Goal: Task Accomplishment & Management: Use online tool/utility

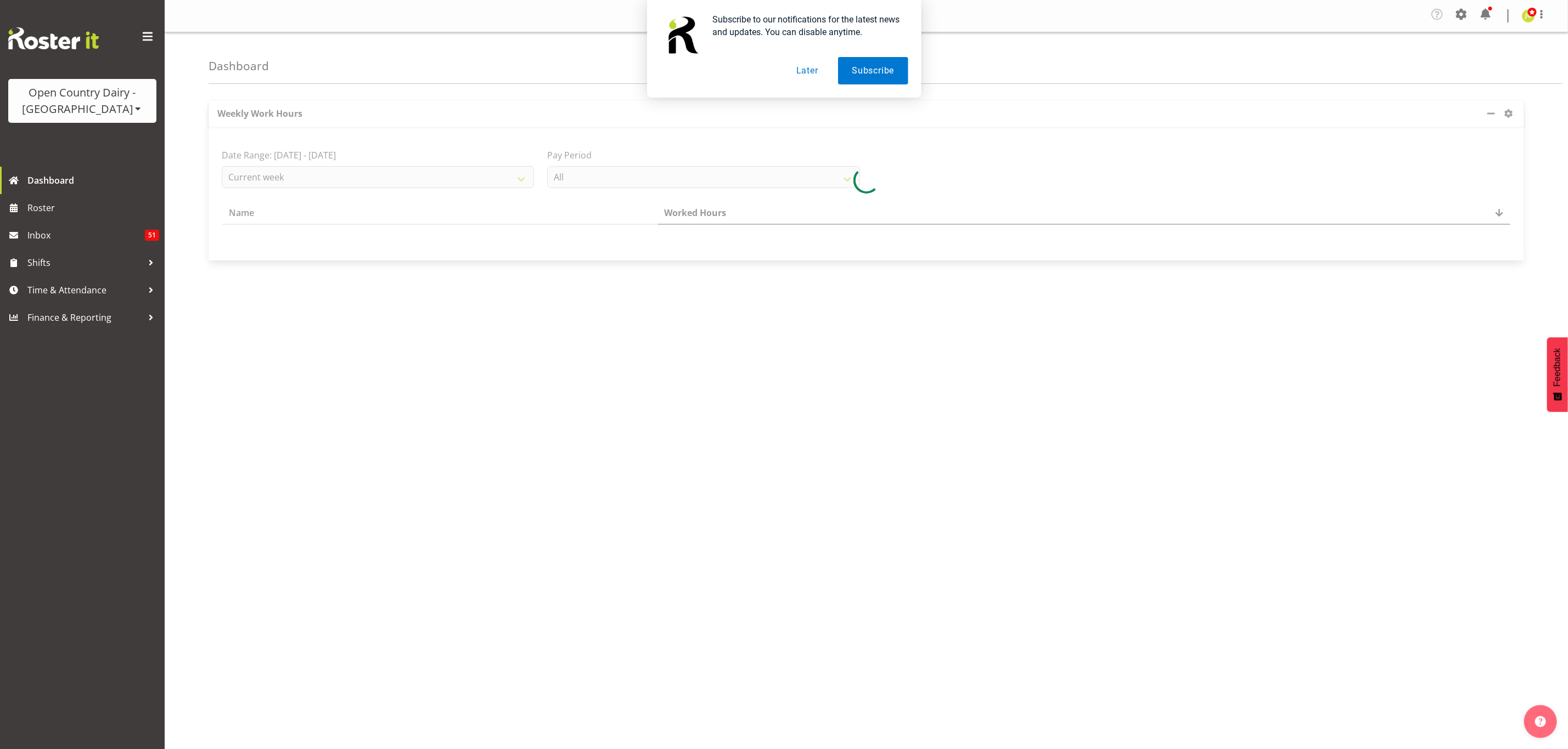
click at [815, 73] on button "Later" at bounding box center [807, 70] width 49 height 27
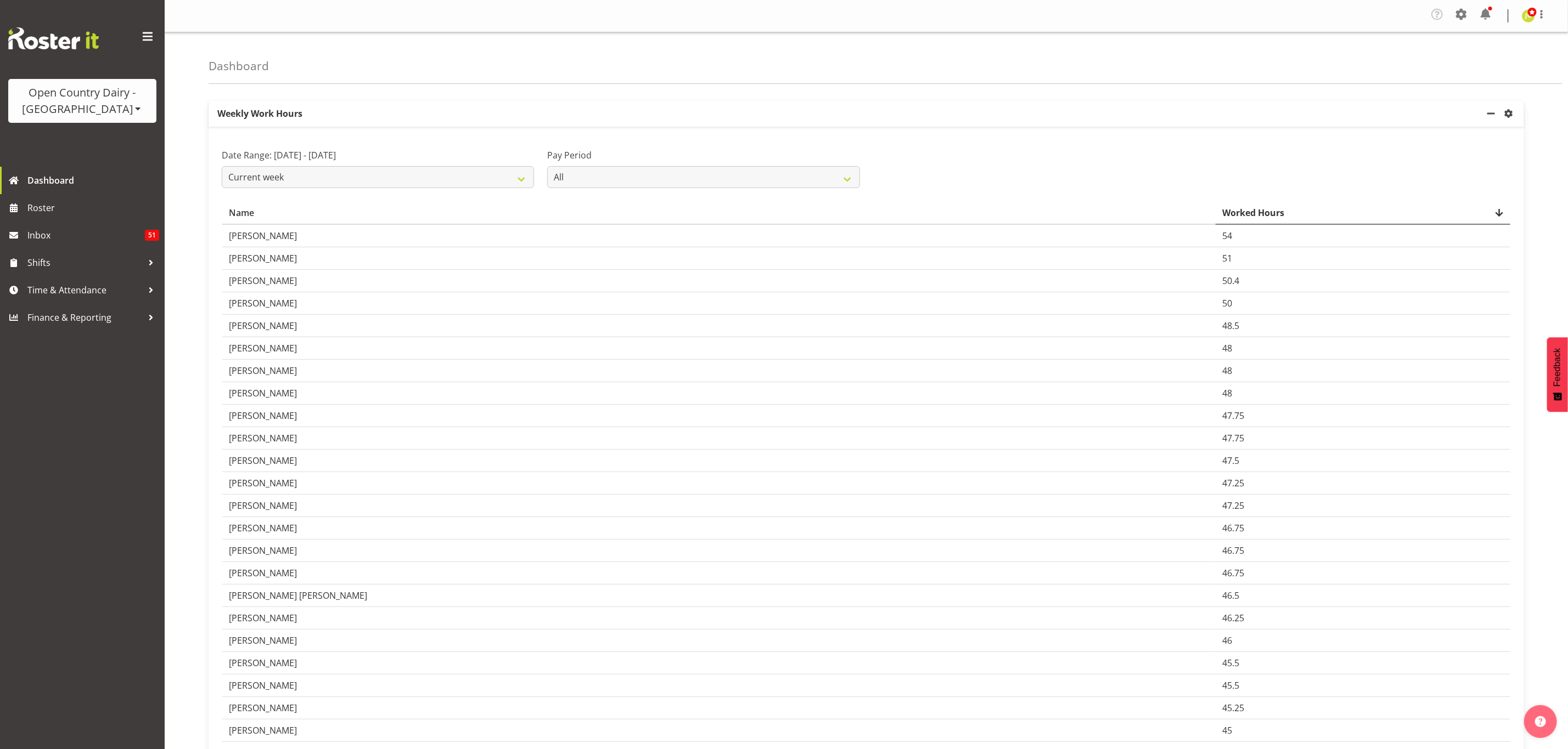
click at [68, 101] on div "Open Country Dairy - [GEOGRAPHIC_DATA]" at bounding box center [82, 101] width 126 height 33
click at [104, 145] on link "Open Country Dairy - [GEOGRAPHIC_DATA]" at bounding box center [114, 139] width 212 height 20
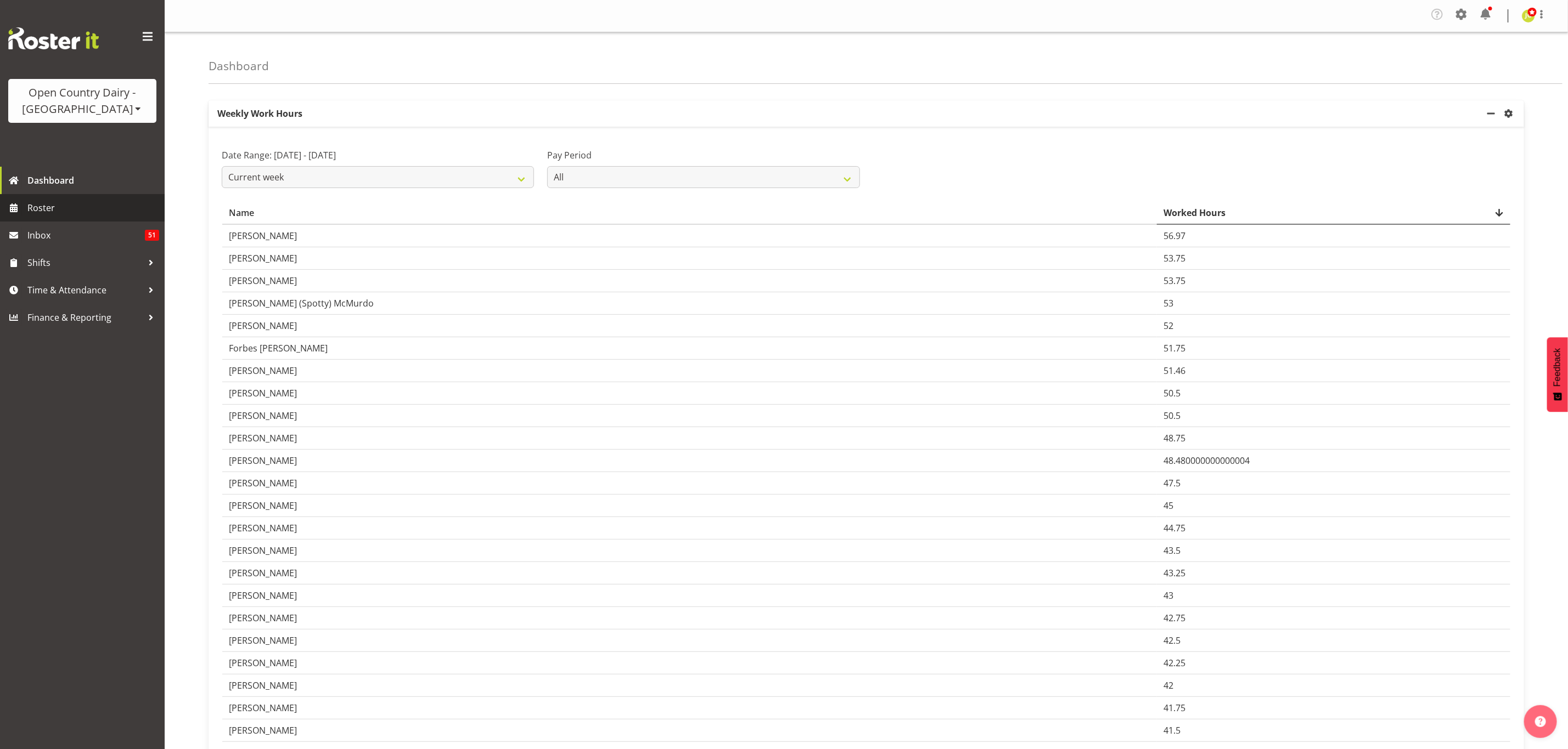
click at [69, 212] on span "Roster" at bounding box center [93, 208] width 131 height 17
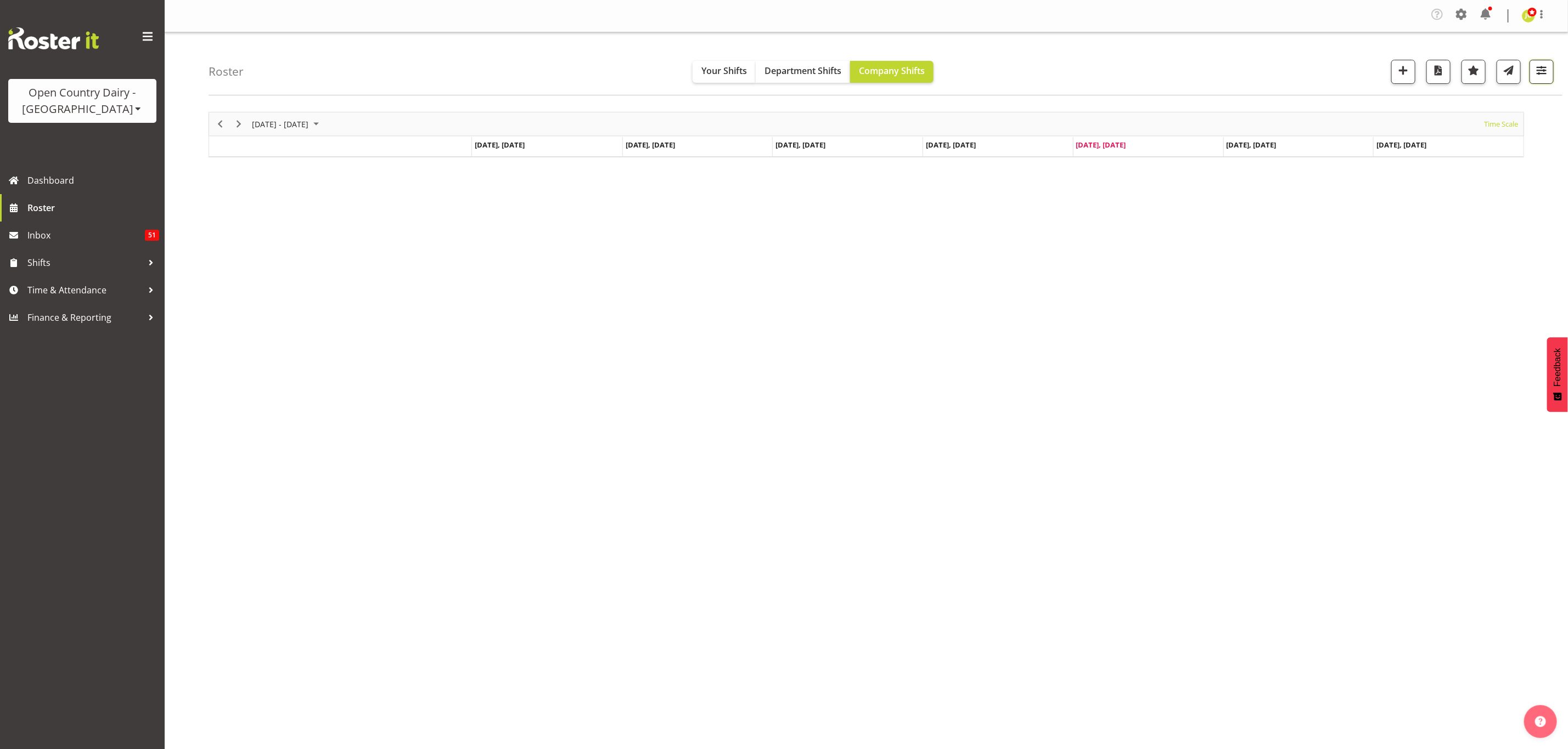
click at [1548, 71] on span "button" at bounding box center [1541, 70] width 14 height 14
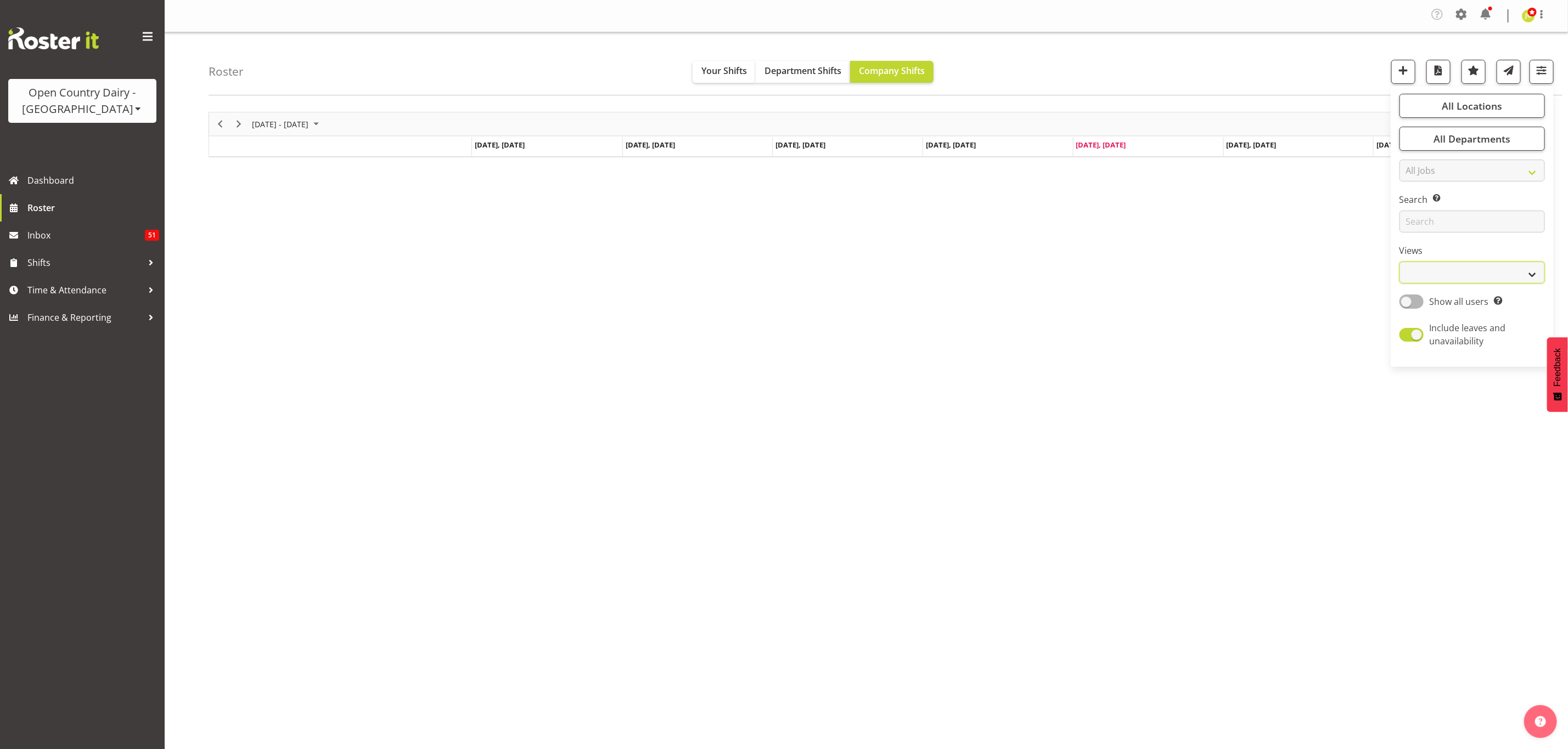
click at [1452, 263] on select "Staff Role Shift - Horizontal Shift - Vertical Staff - Location" at bounding box center [1472, 272] width 145 height 22
